Goal: Task Accomplishment & Management: Complete application form

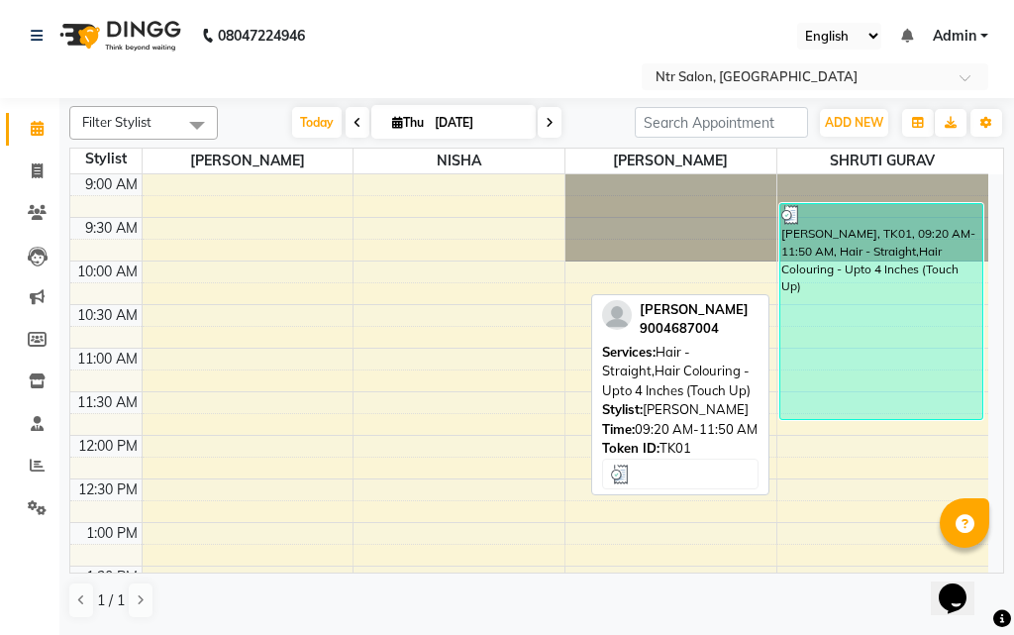
click at [863, 349] on div "[PERSON_NAME], TK01, 09:20 AM-11:50 AM, Hair - Straight,Hair Colouring - Upto 4…" at bounding box center [881, 311] width 202 height 215
select select "3"
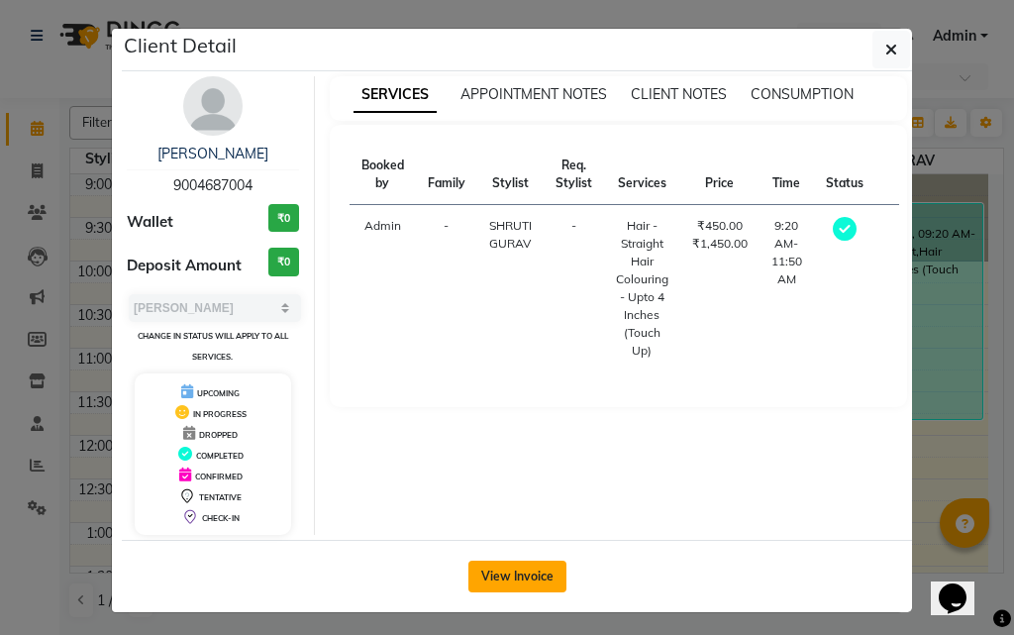
click at [550, 583] on button "View Invoice" at bounding box center [517, 576] width 98 height 32
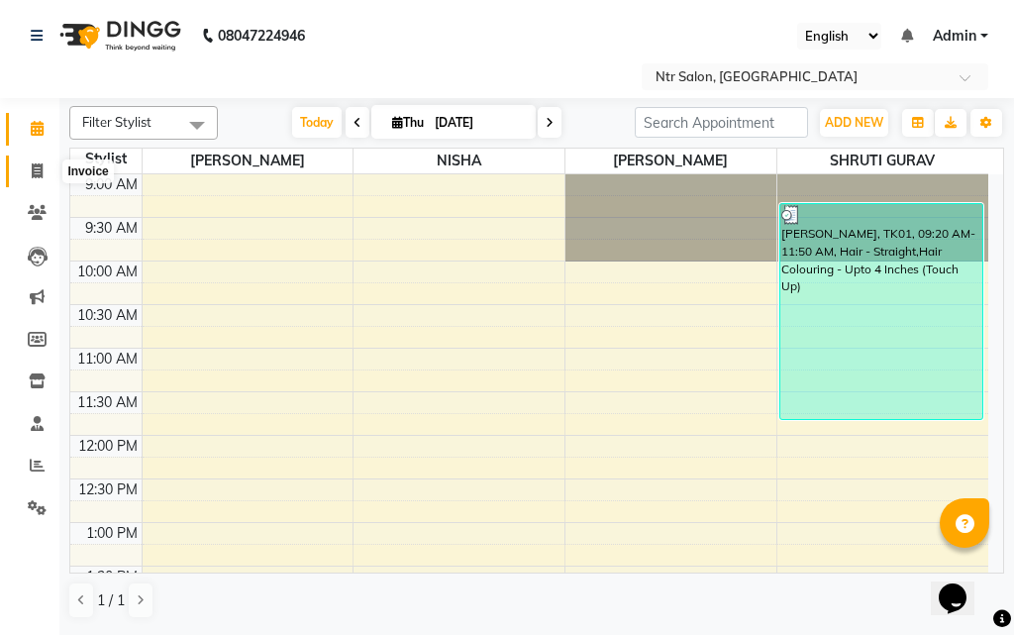
drag, startPoint x: 40, startPoint y: 170, endPoint x: 41, endPoint y: 160, distance: 10.0
click at [41, 169] on icon at bounding box center [37, 170] width 11 height 15
select select "service"
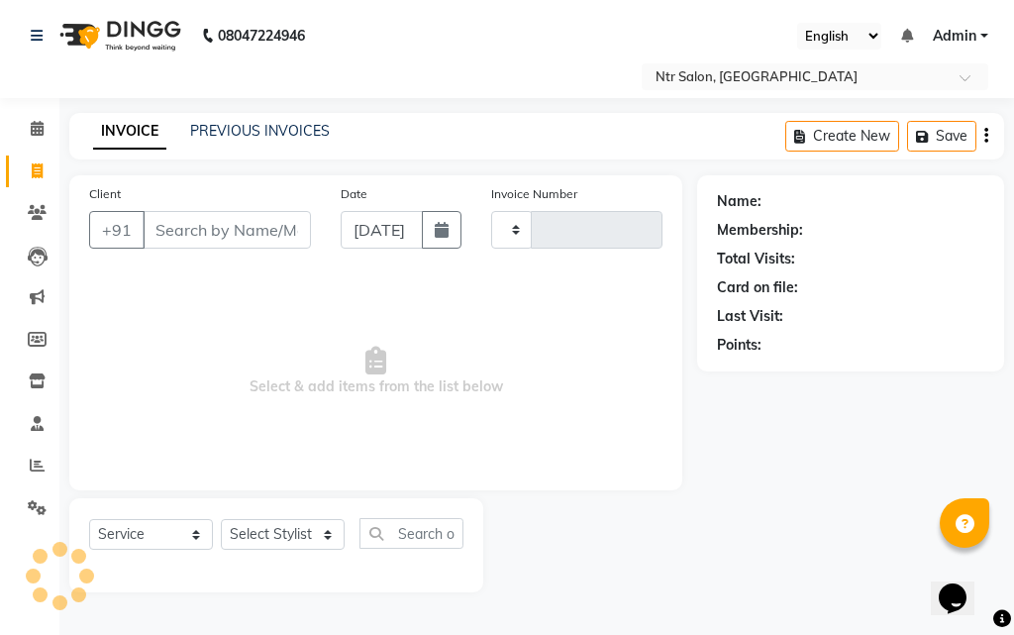
type input "0476"
select select "5173"
drag, startPoint x: 170, startPoint y: 223, endPoint x: 84, endPoint y: 73, distance: 172.5
click at [156, 198] on div "Client +91" at bounding box center [199, 223] width 251 height 81
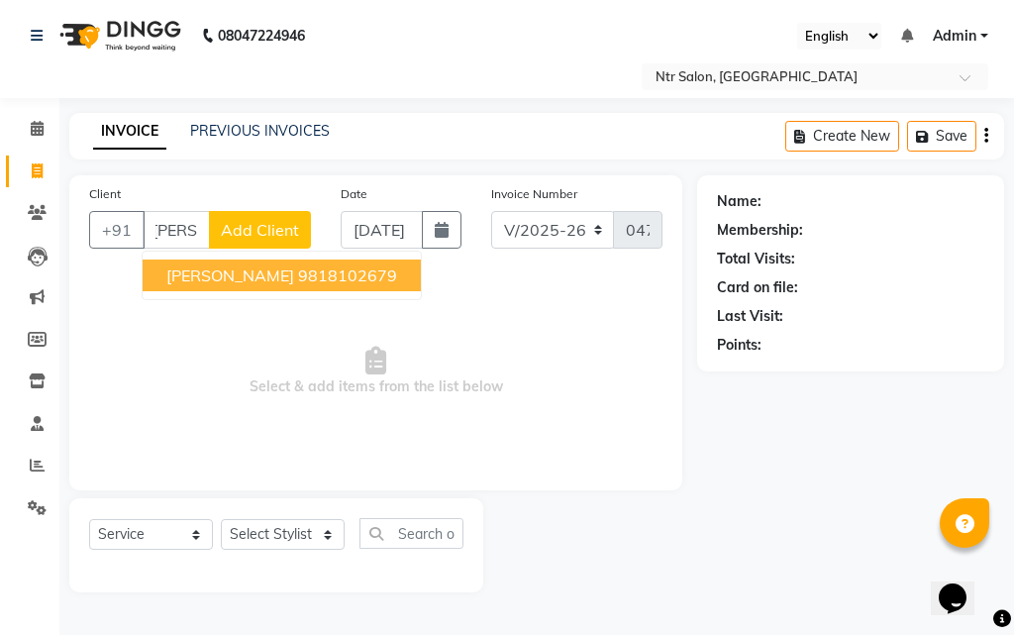
scroll to position [0, 15]
click at [222, 277] on span "[PERSON_NAME]" at bounding box center [230, 275] width 128 height 20
type input "9818102679"
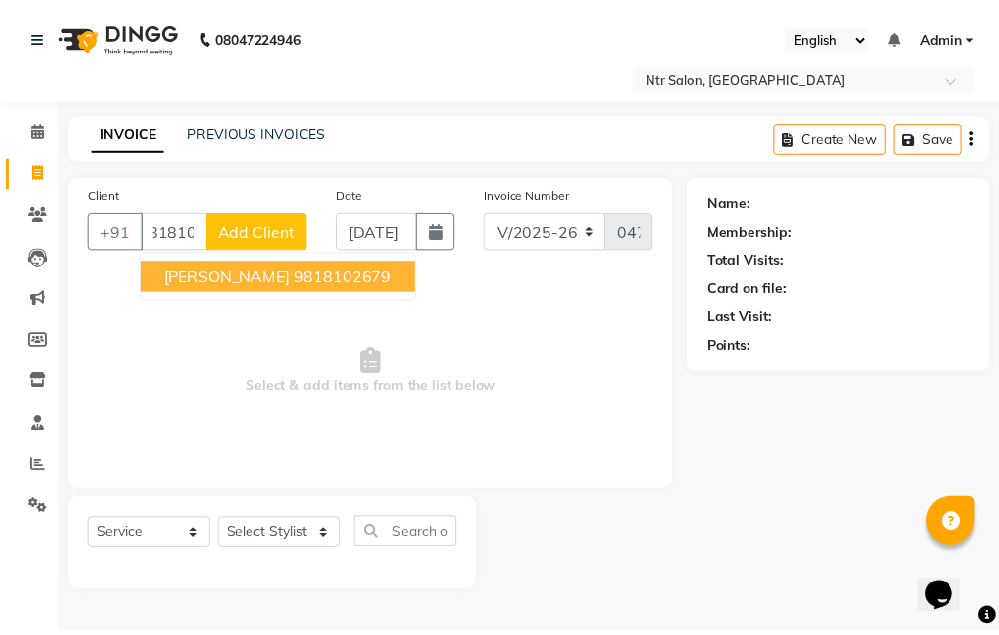
scroll to position [0, 0]
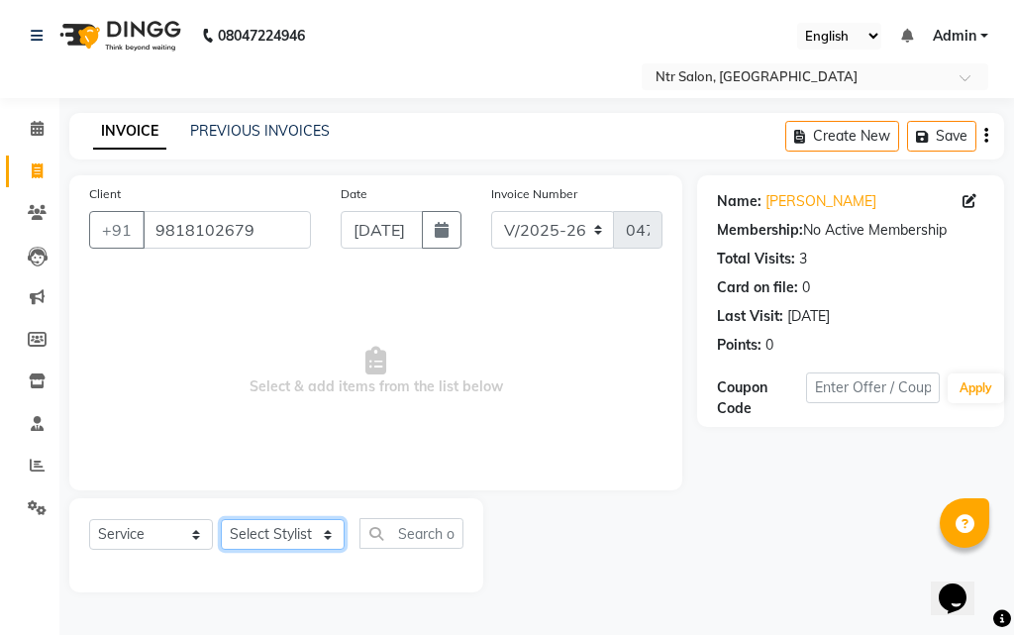
click at [313, 534] on select "Select Stylist [PERSON_NAME] NISHA [PERSON_NAME] SHRUTI GURAV" at bounding box center [283, 534] width 124 height 31
select select "41229"
click at [221, 519] on select "Select Stylist [PERSON_NAME] NISHA [PERSON_NAME] SHRUTI GURAV" at bounding box center [283, 534] width 124 height 31
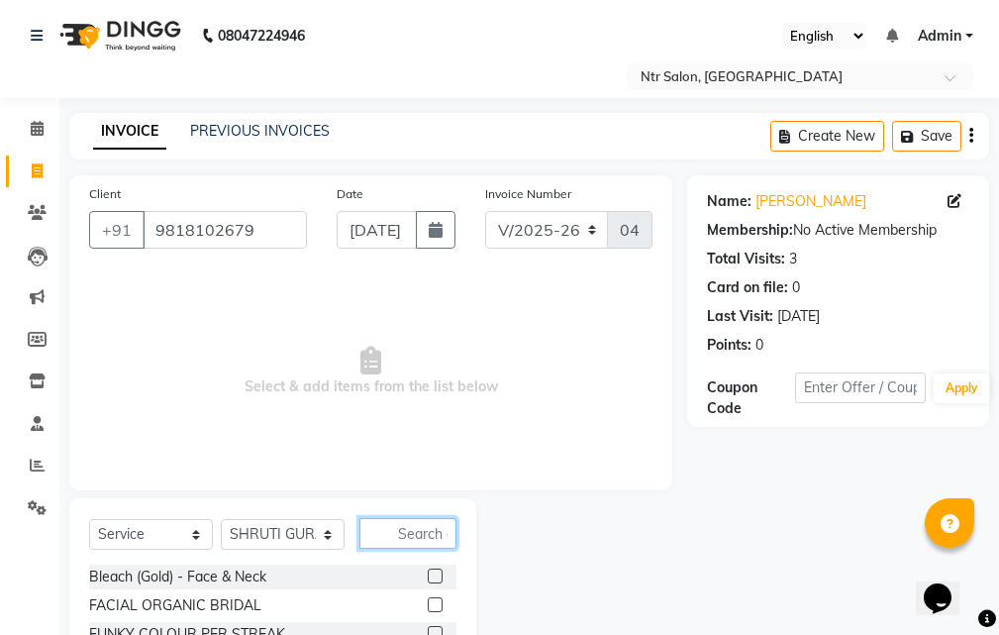
drag, startPoint x: 411, startPoint y: 542, endPoint x: 417, endPoint y: 531, distance: 12.4
click at [414, 534] on input "text" at bounding box center [407, 533] width 97 height 31
type input "F"
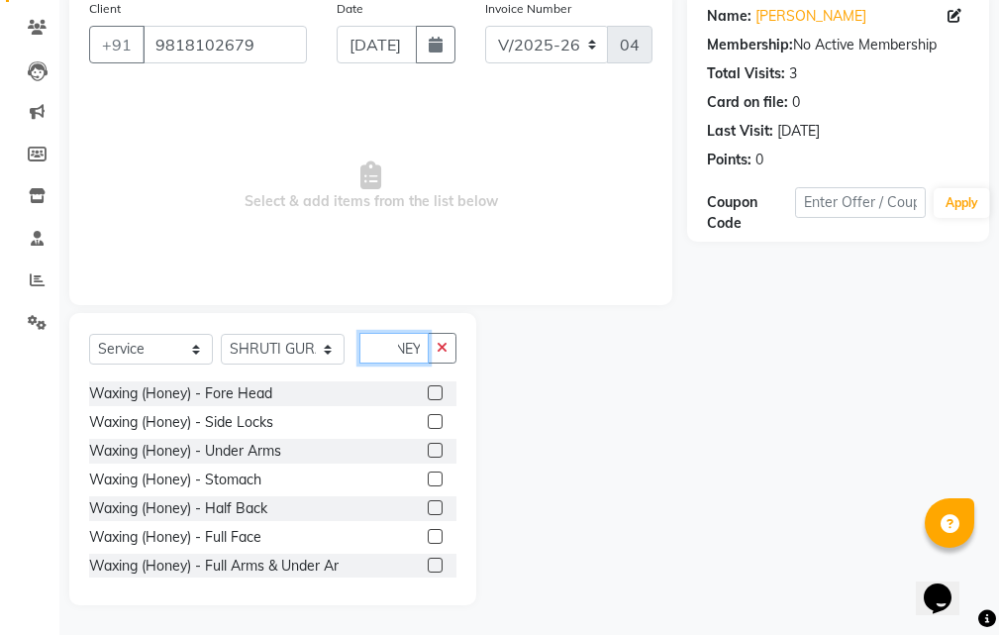
scroll to position [99, 0]
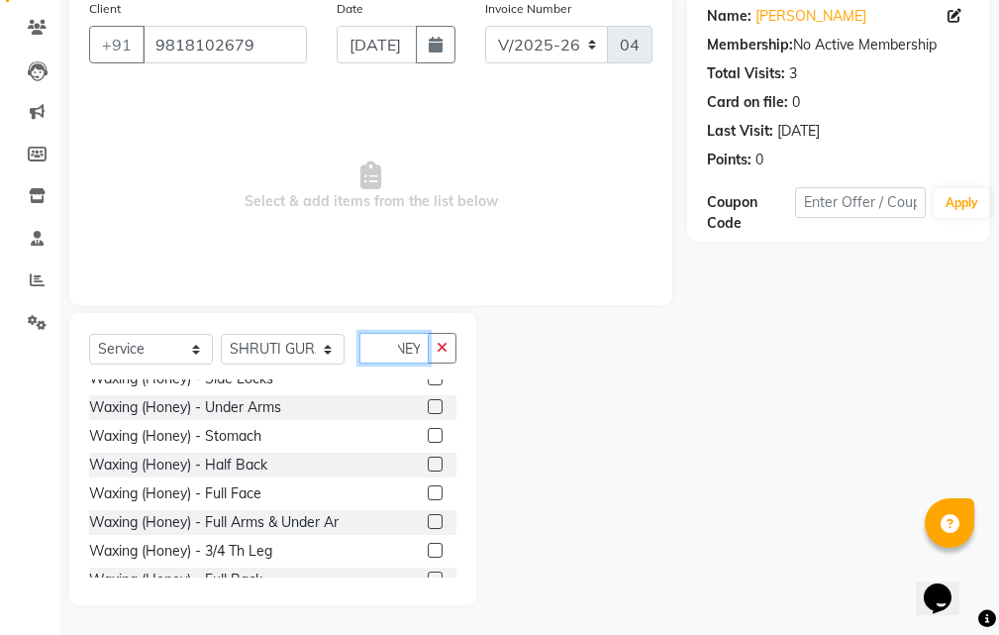
type input "HONEY"
drag, startPoint x: 419, startPoint y: 518, endPoint x: 449, endPoint y: 517, distance: 30.7
click at [428, 517] on label at bounding box center [435, 521] width 15 height 15
click at [428, 517] on input "checkbox" at bounding box center [434, 522] width 13 height 13
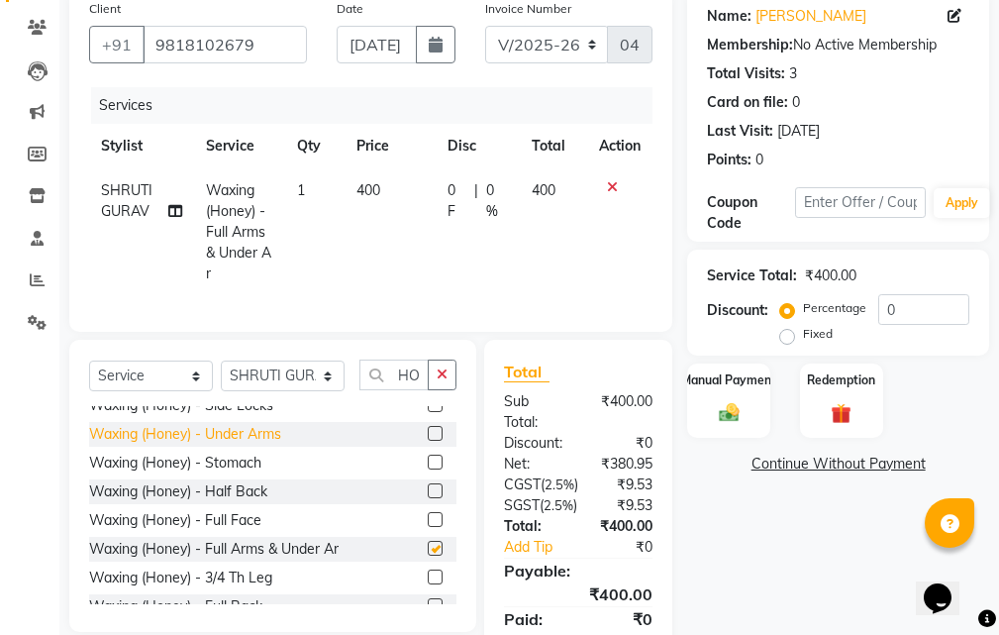
checkbox input "false"
click at [440, 381] on icon "button" at bounding box center [442, 374] width 11 height 14
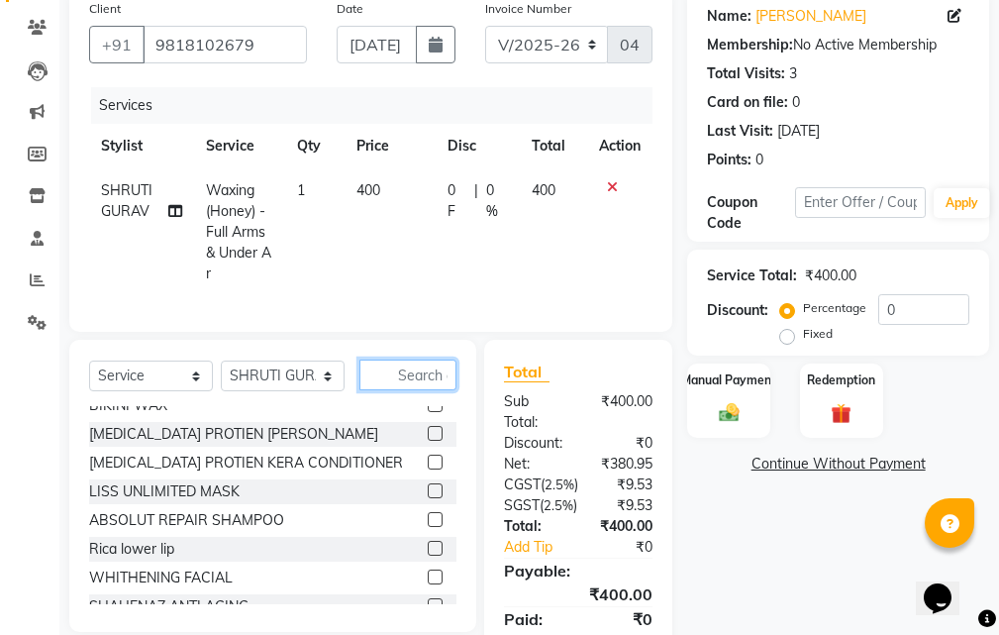
type input "3"
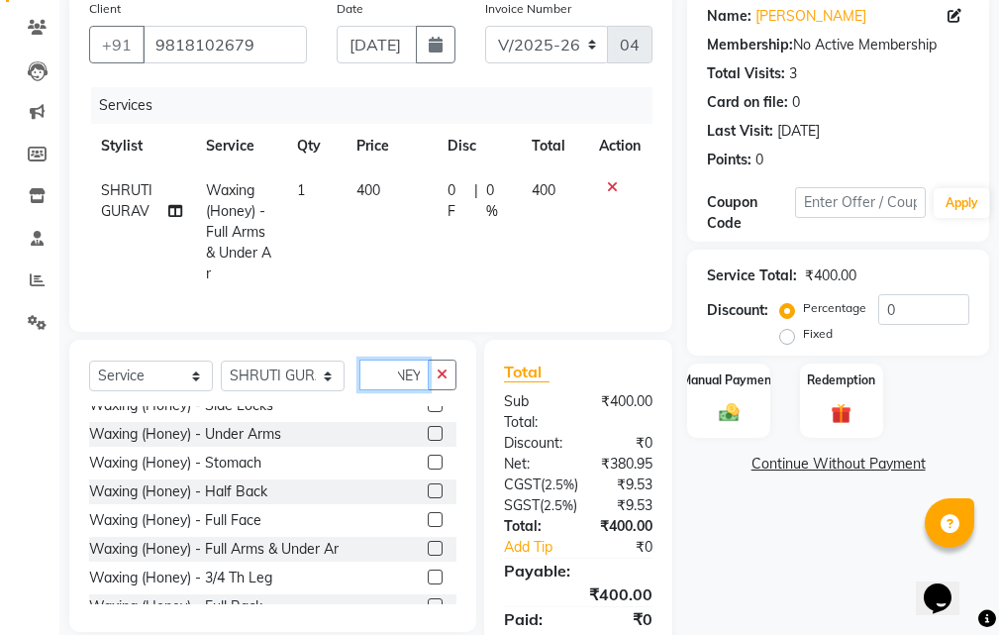
scroll to position [198, 0]
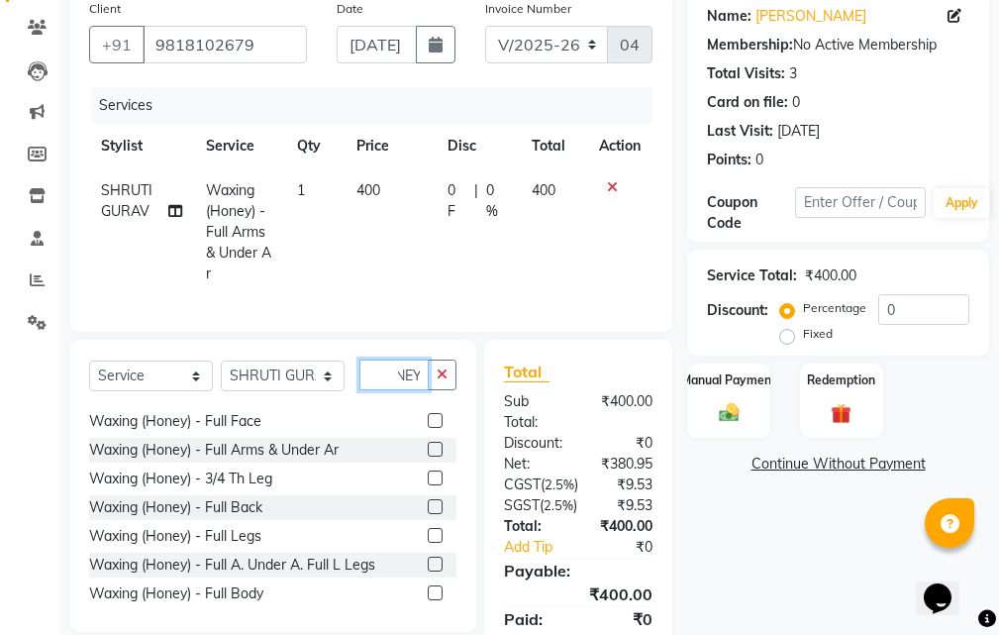
type input "HONEY"
click at [616, 187] on icon at bounding box center [612, 187] width 11 height 14
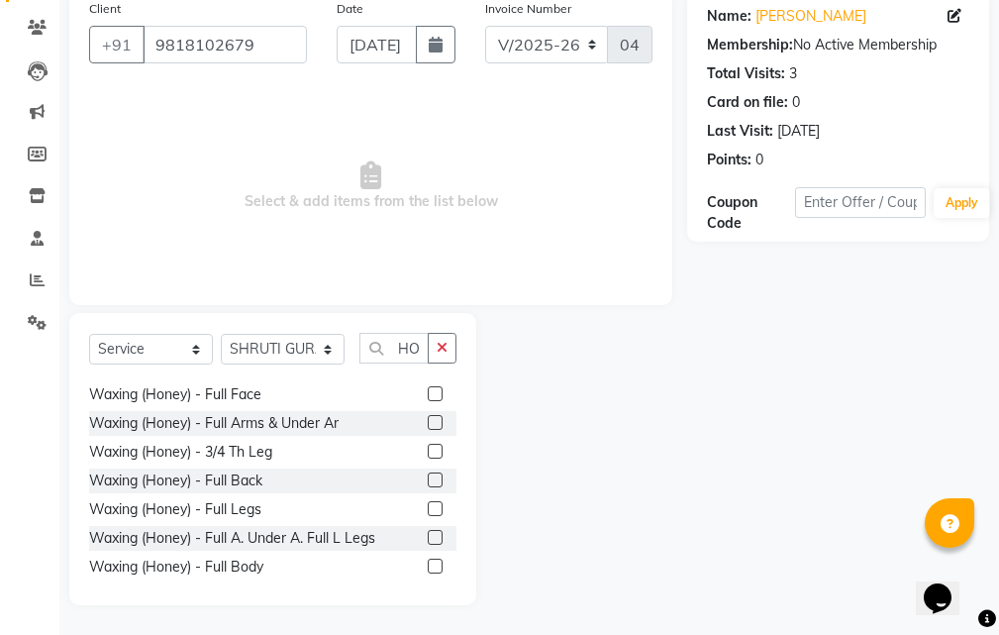
click at [315, 333] on div "Select Service Product Membership Package Voucher Prepaid Gift Card Select Styl…" at bounding box center [272, 356] width 367 height 47
click at [315, 341] on select "Select Stylist [PERSON_NAME] NISHA [PERSON_NAME] SHRUTI GURAV" at bounding box center [283, 349] width 124 height 31
select select "35511"
click at [221, 334] on select "Select Stylist [PERSON_NAME] NISHA [PERSON_NAME] SHRUTI GURAV" at bounding box center [283, 349] width 124 height 31
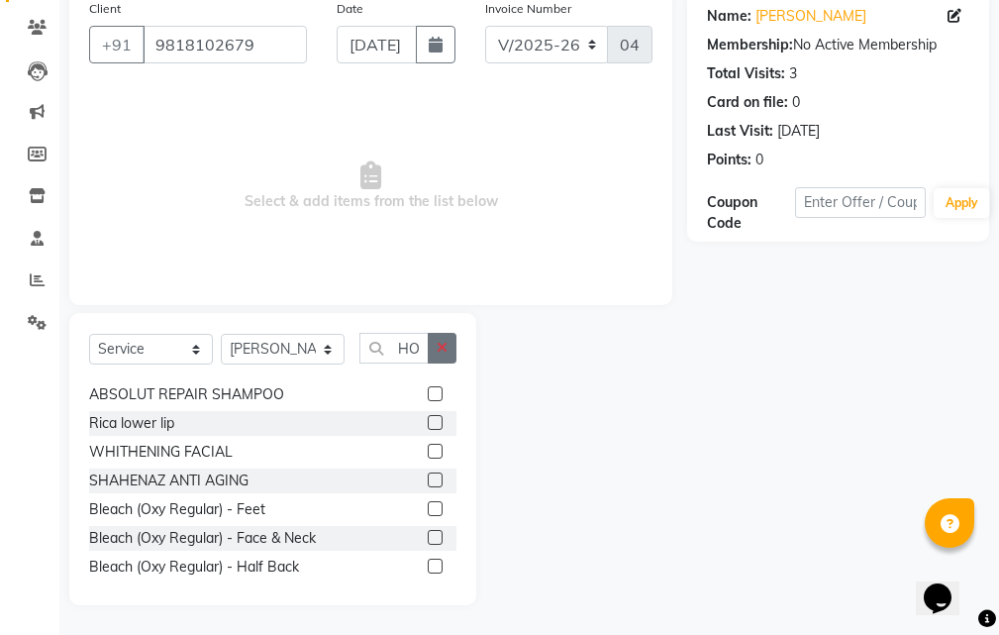
click at [443, 349] on icon "button" at bounding box center [442, 348] width 11 height 14
click at [415, 357] on input "text" at bounding box center [407, 348] width 97 height 31
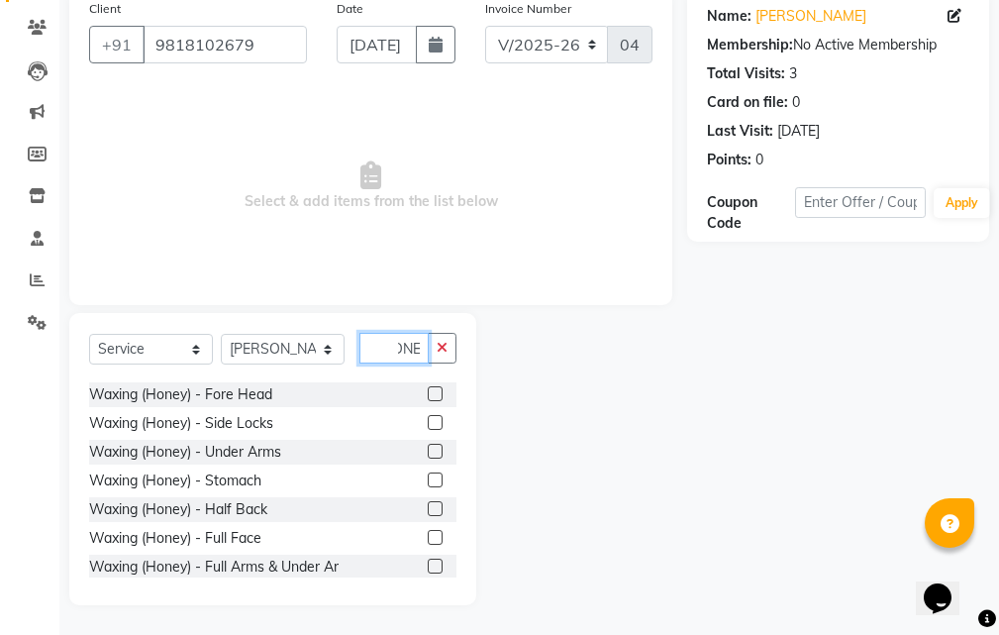
scroll to position [0, 25]
type input "HONEY"
click at [428, 567] on label at bounding box center [435, 565] width 15 height 15
click at [428, 567] on input "checkbox" at bounding box center [434, 566] width 13 height 13
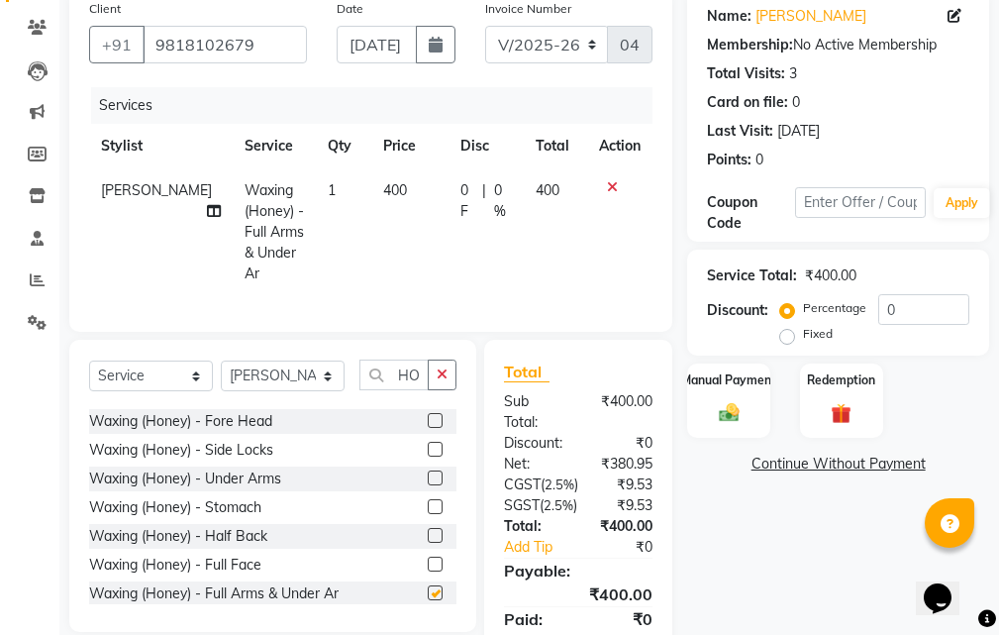
checkbox input "false"
click at [331, 387] on select "Select Stylist [PERSON_NAME] NISHA [PERSON_NAME] SHRUTI GURAV" at bounding box center [283, 375] width 124 height 31
select select "77345"
click at [221, 375] on select "Select Stylist [PERSON_NAME] NISHA [PERSON_NAME] SHRUTI GURAV" at bounding box center [283, 375] width 124 height 31
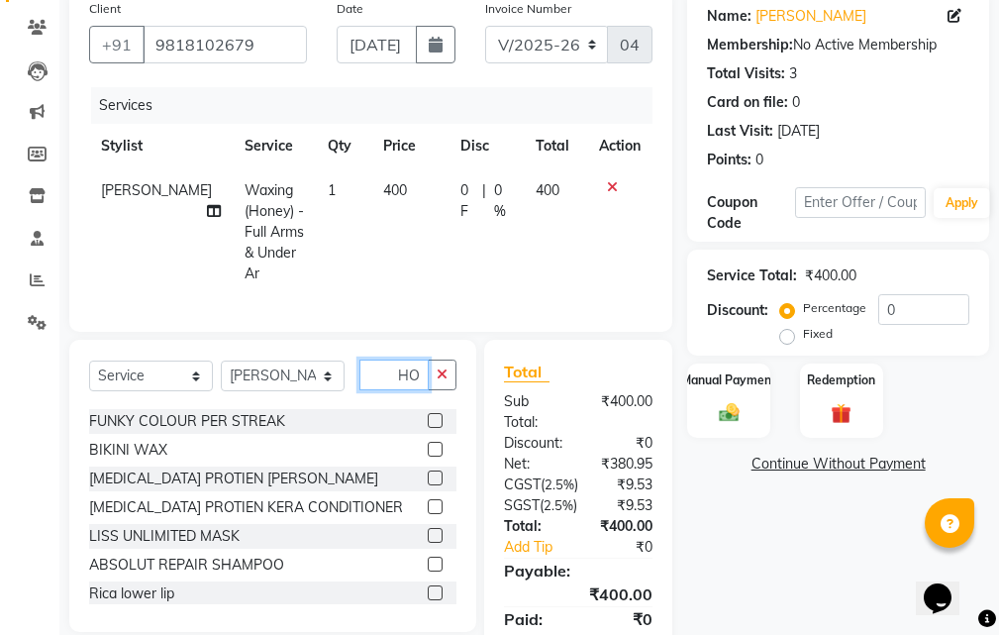
click at [422, 390] on input "HONEY" at bounding box center [393, 374] width 69 height 31
click at [443, 381] on icon "button" at bounding box center [442, 374] width 11 height 14
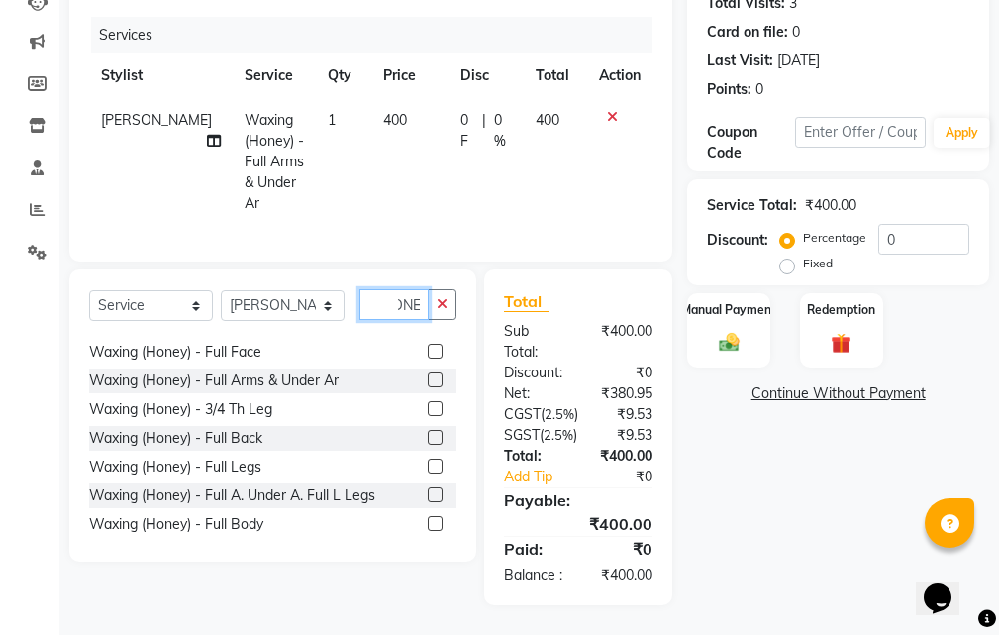
scroll to position [198, 0]
type input "HONE"
click at [428, 400] on label at bounding box center [435, 407] width 15 height 15
click at [428, 402] on input "checkbox" at bounding box center [434, 408] width 13 height 13
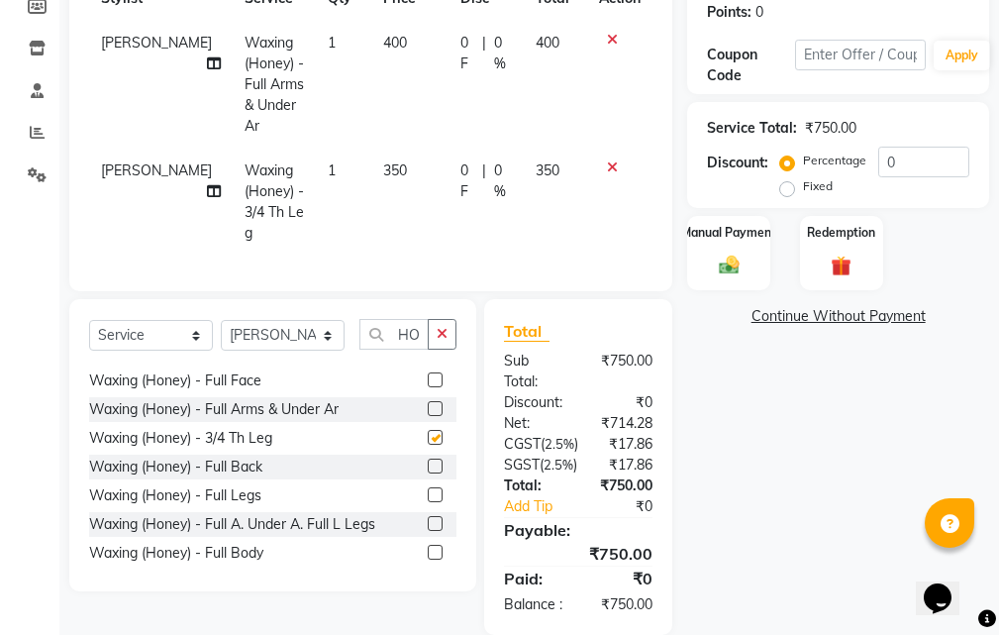
checkbox input "false"
click at [897, 160] on input "0" at bounding box center [923, 162] width 91 height 31
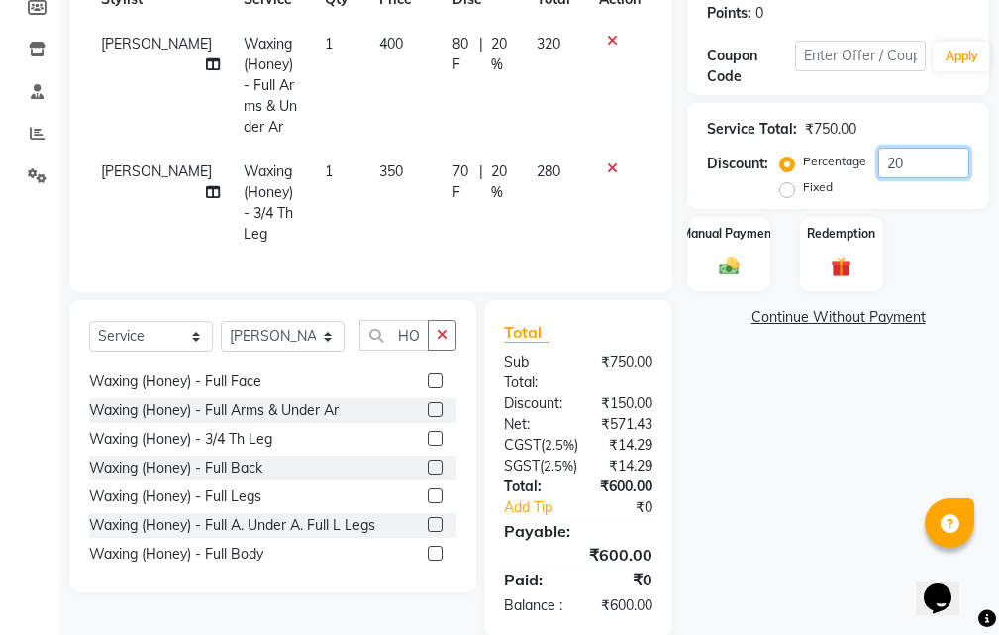
scroll to position [440, 0]
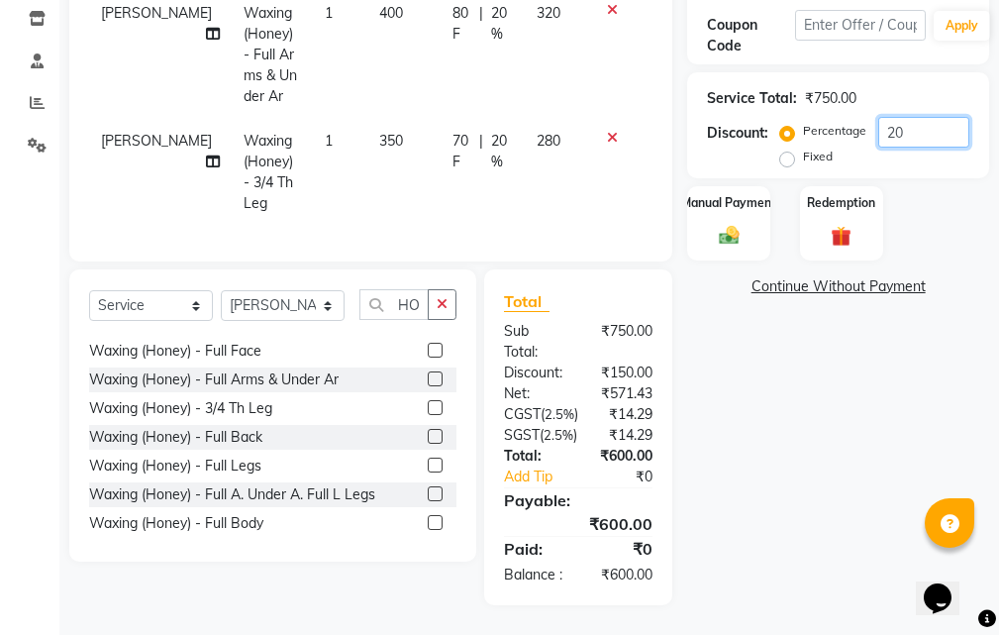
type input "20"
click at [327, 290] on select "Select Stylist [PERSON_NAME] NISHA [PERSON_NAME] SHRUTI GURAV" at bounding box center [283, 305] width 124 height 31
select select "35511"
click at [221, 290] on select "Select Stylist [PERSON_NAME] NISHA [PERSON_NAME] SHRUTI GURAV" at bounding box center [283, 305] width 124 height 31
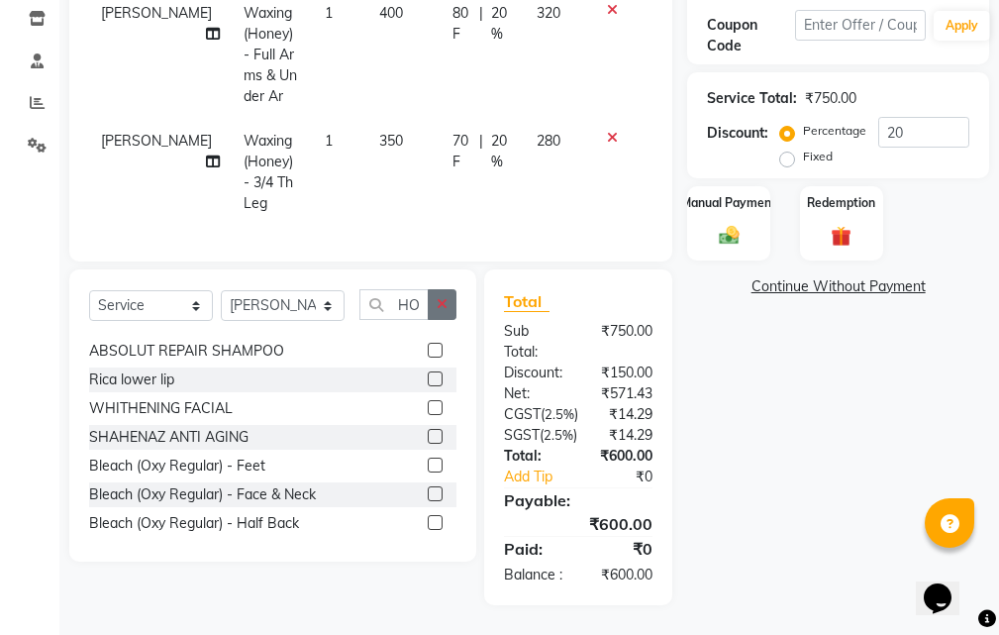
drag, startPoint x: 452, startPoint y: 246, endPoint x: 444, endPoint y: 251, distance: 10.7
click at [451, 289] on button "button" at bounding box center [442, 304] width 29 height 31
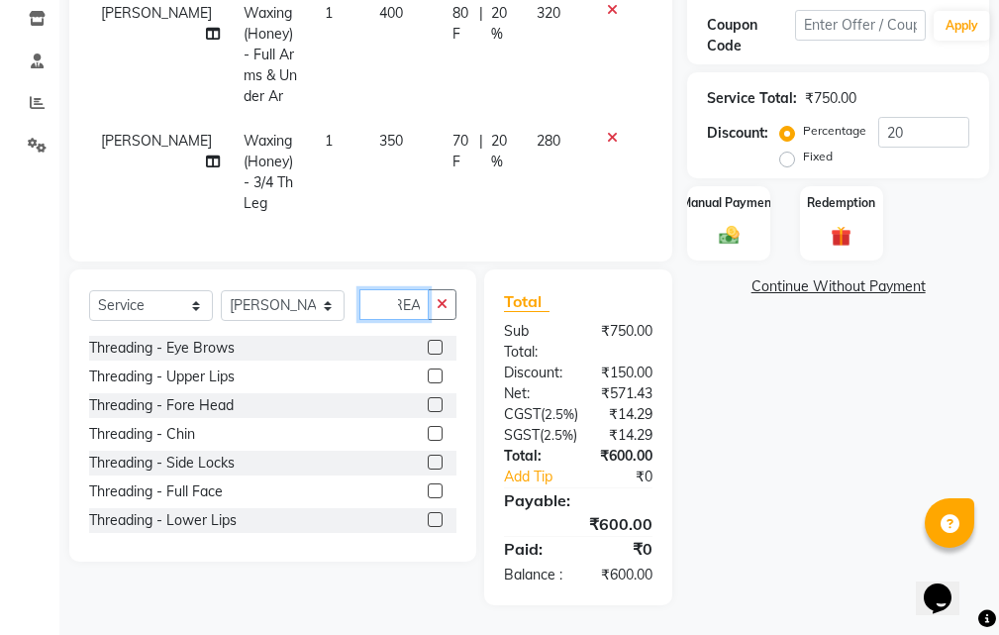
scroll to position [0, 34]
type input "THREAD"
click at [428, 340] on label at bounding box center [435, 347] width 15 height 15
click at [428, 342] on input "checkbox" at bounding box center [434, 348] width 13 height 13
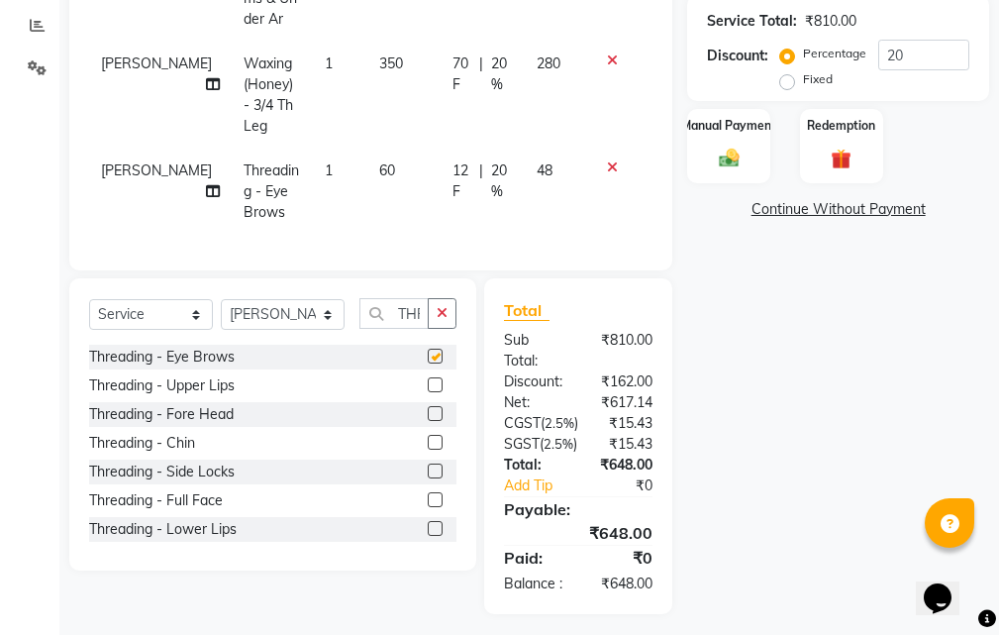
checkbox input "false"
click at [428, 392] on label at bounding box center [435, 384] width 15 height 15
click at [428, 392] on input "checkbox" at bounding box center [434, 385] width 13 height 13
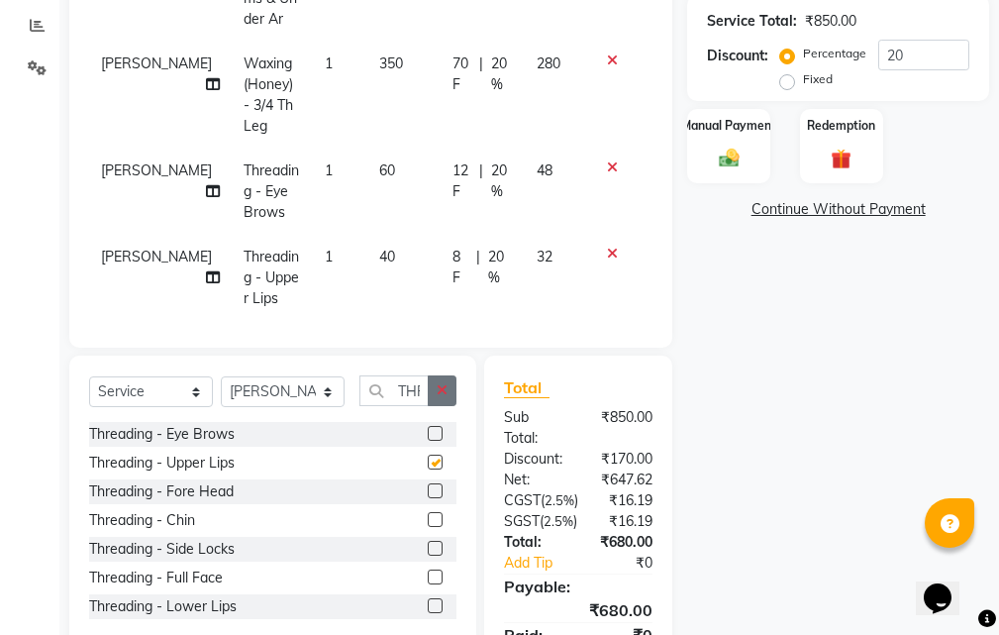
checkbox input "false"
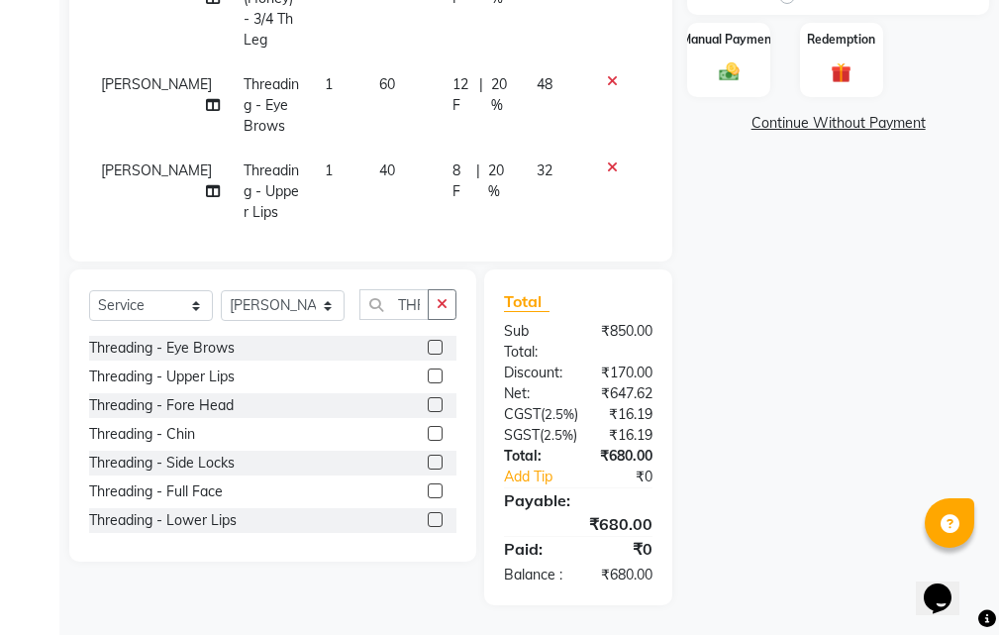
scroll to position [291, 0]
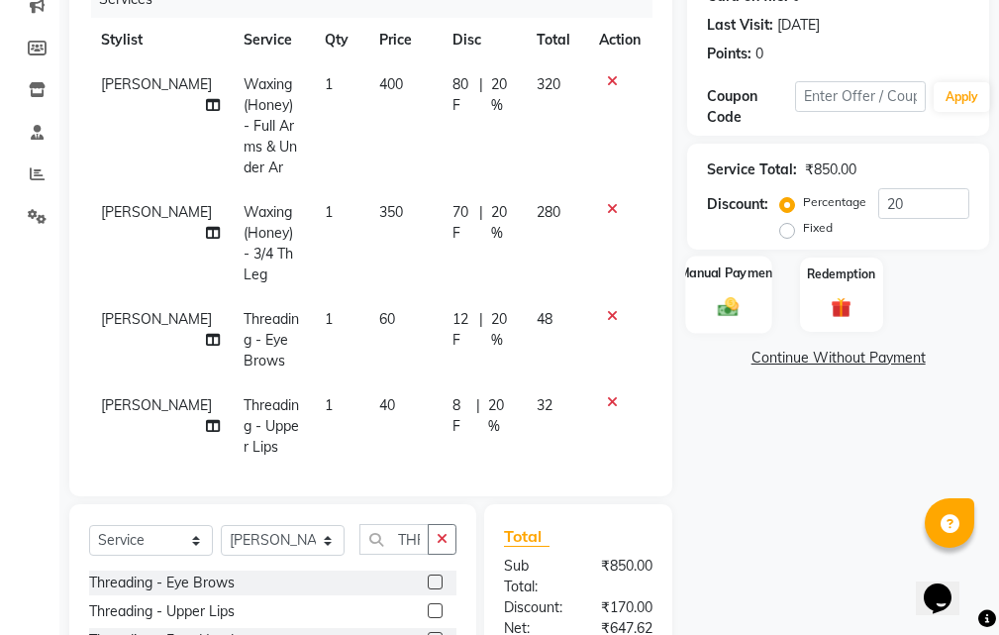
click at [723, 290] on div "Manual Payment" at bounding box center [729, 293] width 86 height 77
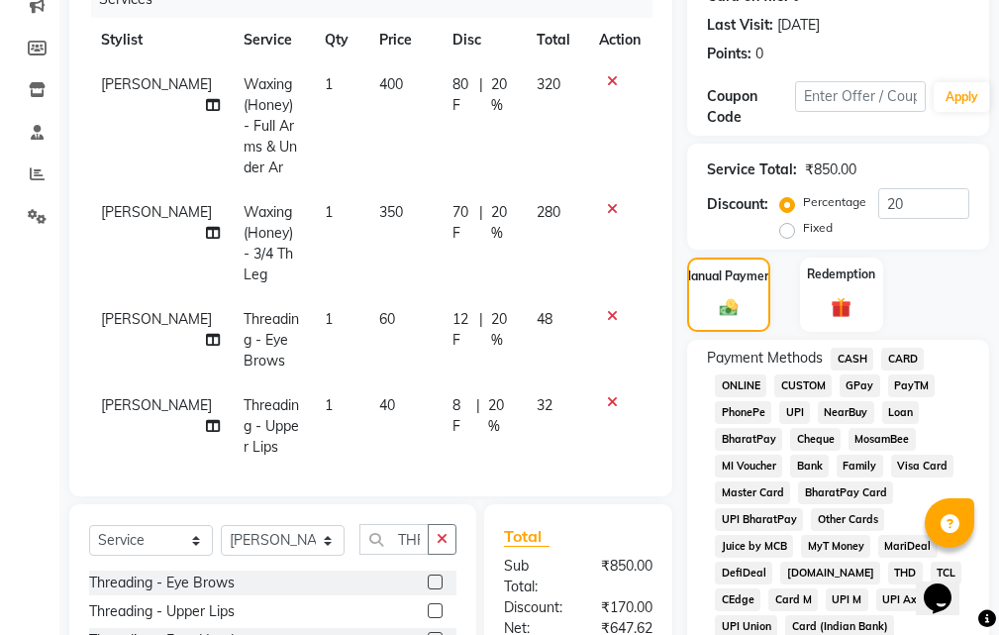
scroll to position [489, 0]
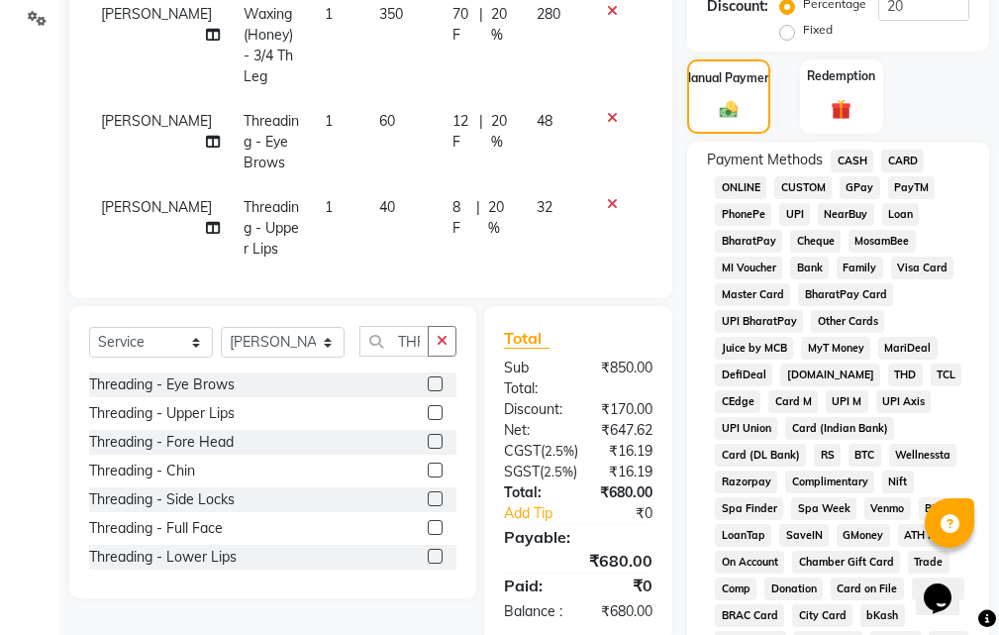
click at [854, 183] on span "GPay" at bounding box center [860, 187] width 41 height 23
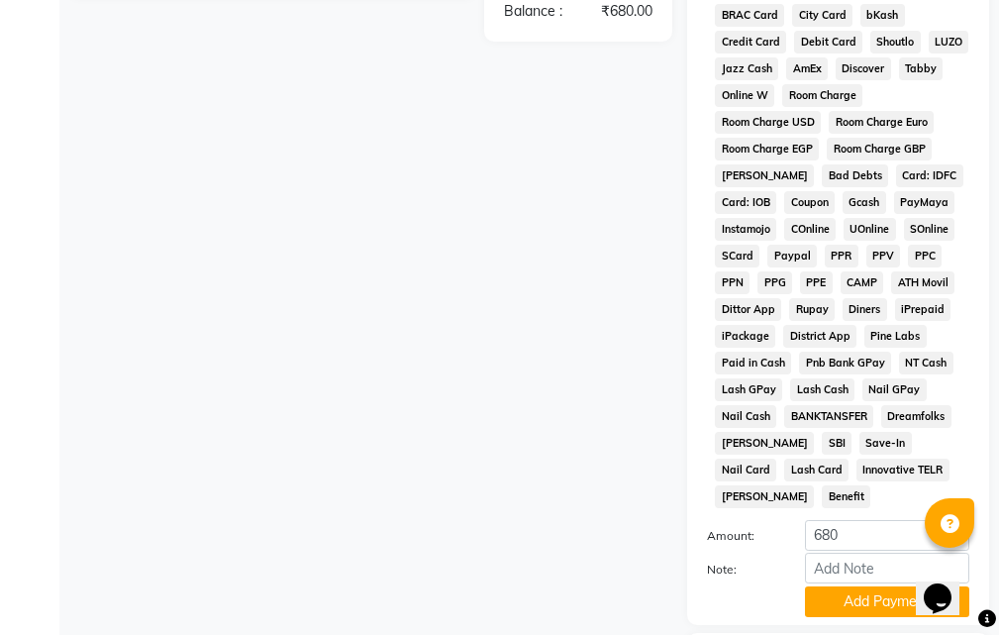
scroll to position [1243, 0]
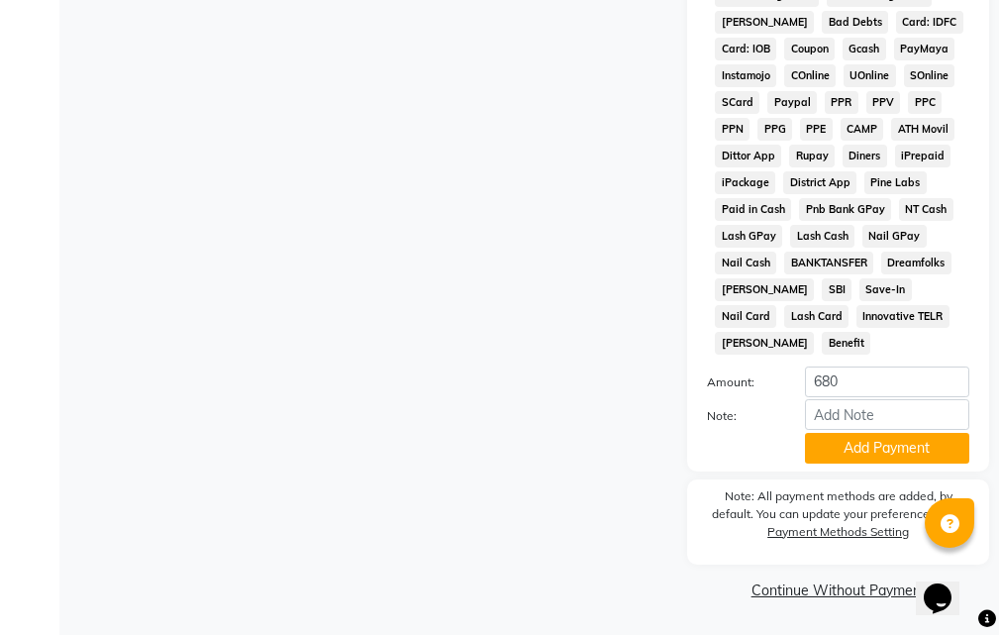
drag, startPoint x: 823, startPoint y: 444, endPoint x: 825, endPoint y: 460, distance: 16.9
click at [825, 444] on button "Add Payment" at bounding box center [887, 448] width 164 height 31
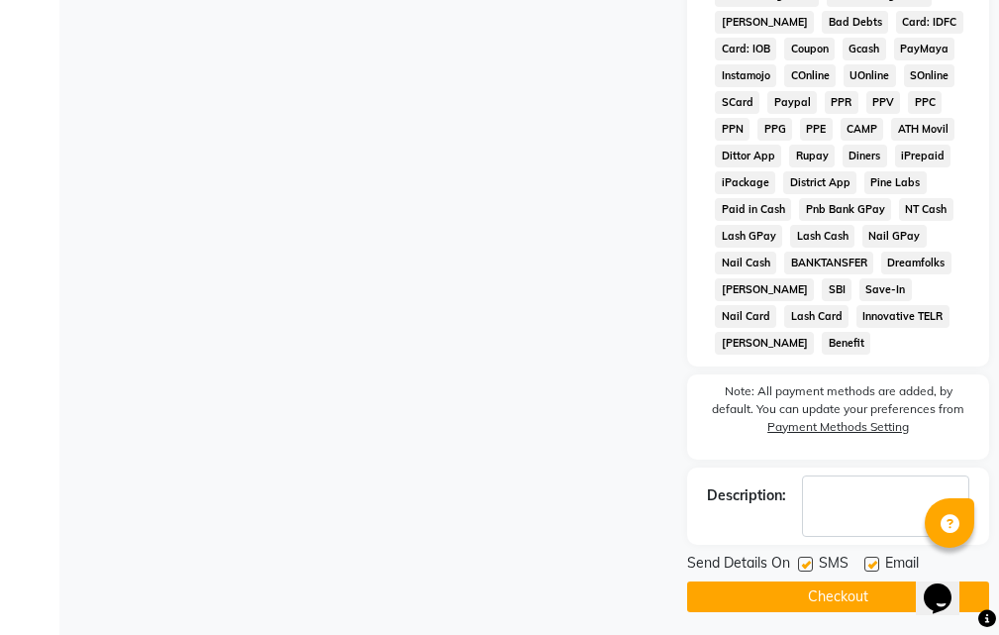
click at [869, 561] on label at bounding box center [871, 563] width 15 height 15
click at [869, 561] on input "checkbox" at bounding box center [870, 564] width 13 height 13
checkbox input "false"
click at [858, 598] on button "Checkout" at bounding box center [838, 596] width 302 height 31
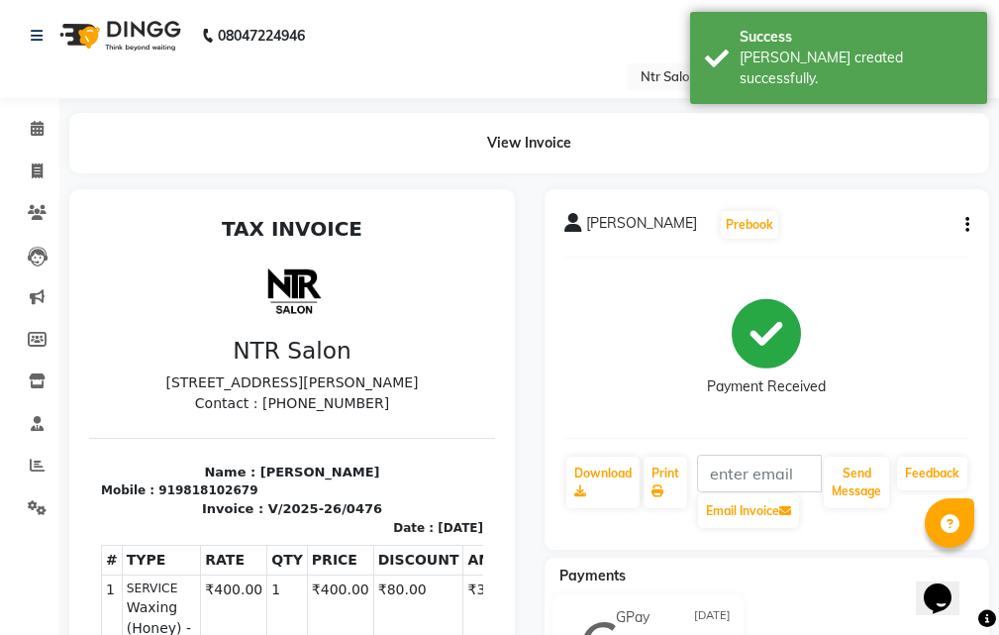
select select "service"
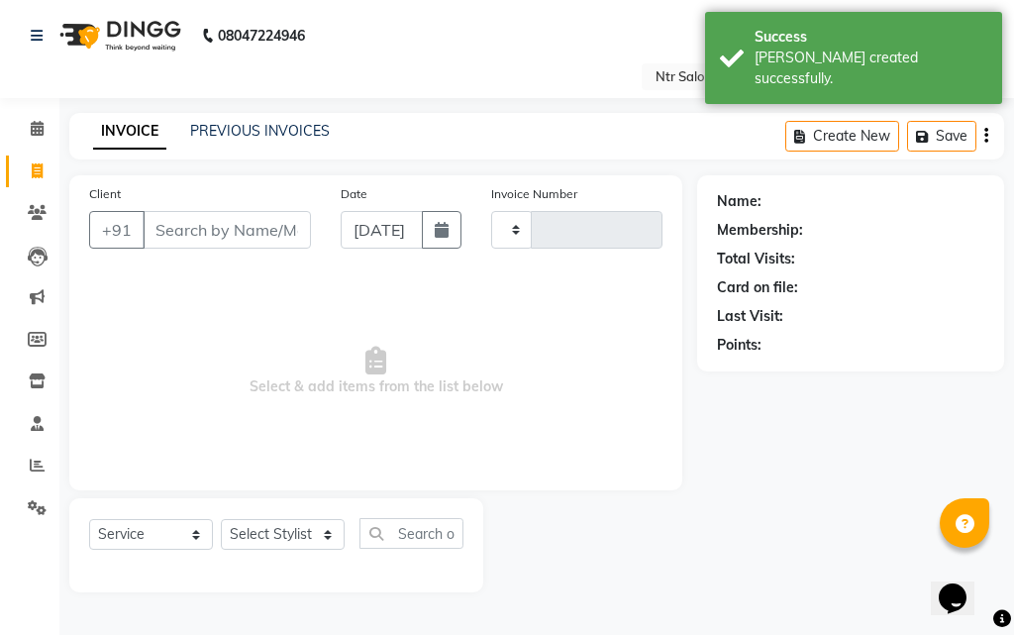
type input "0477"
select select "5173"
